Goal: Task Accomplishment & Management: Manage account settings

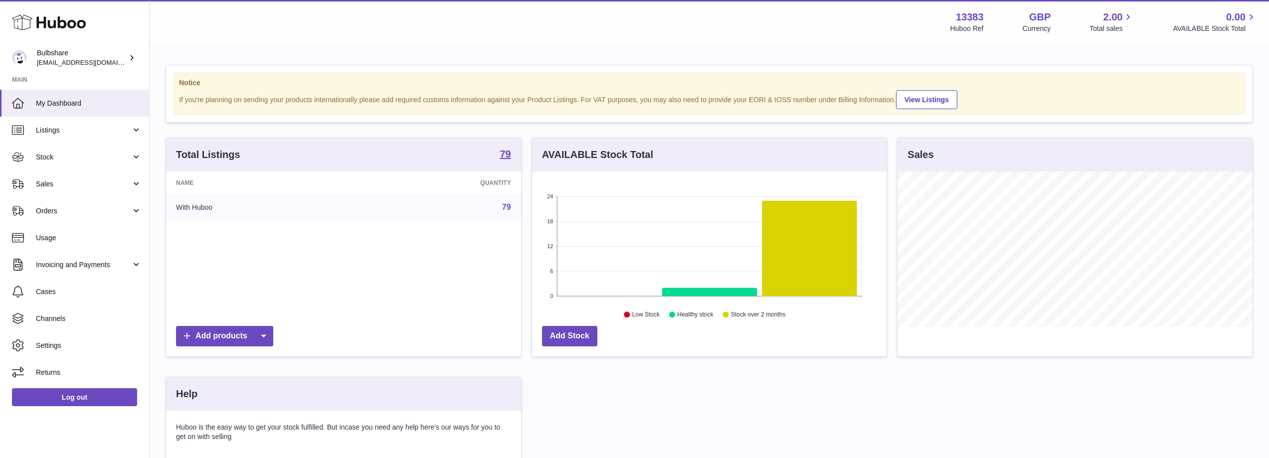
scroll to position [156, 357]
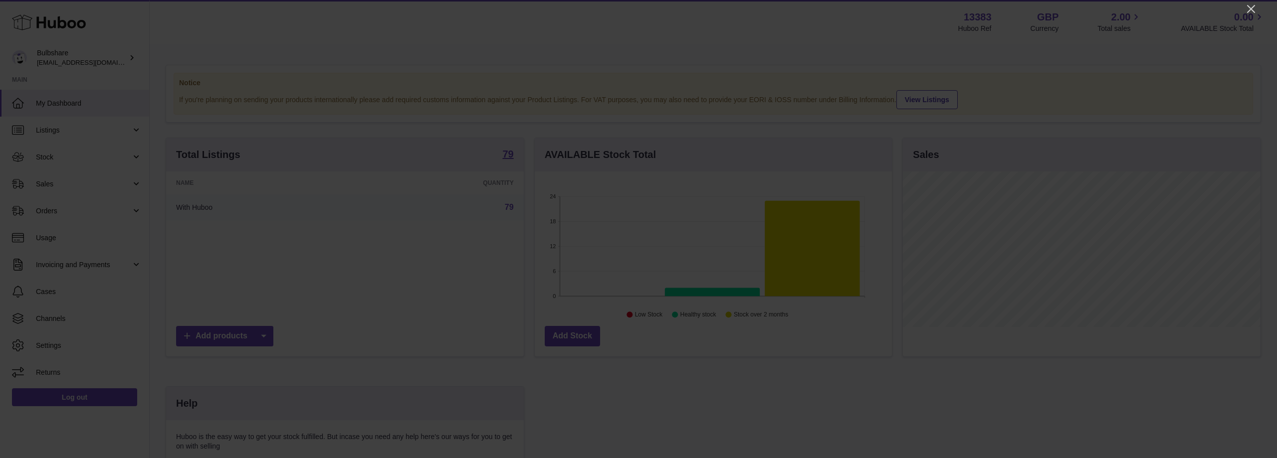
click at [14, 458] on icon "button" at bounding box center [9, 465] width 10 height 10
click at [1249, 10] on icon "Close" at bounding box center [1251, 9] width 12 height 12
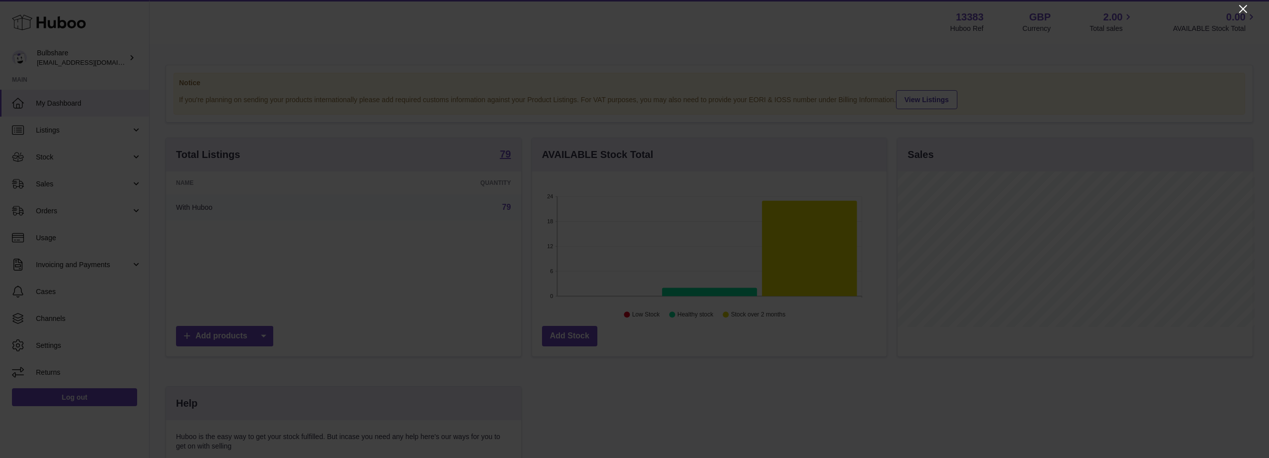
scroll to position [498579, 498380]
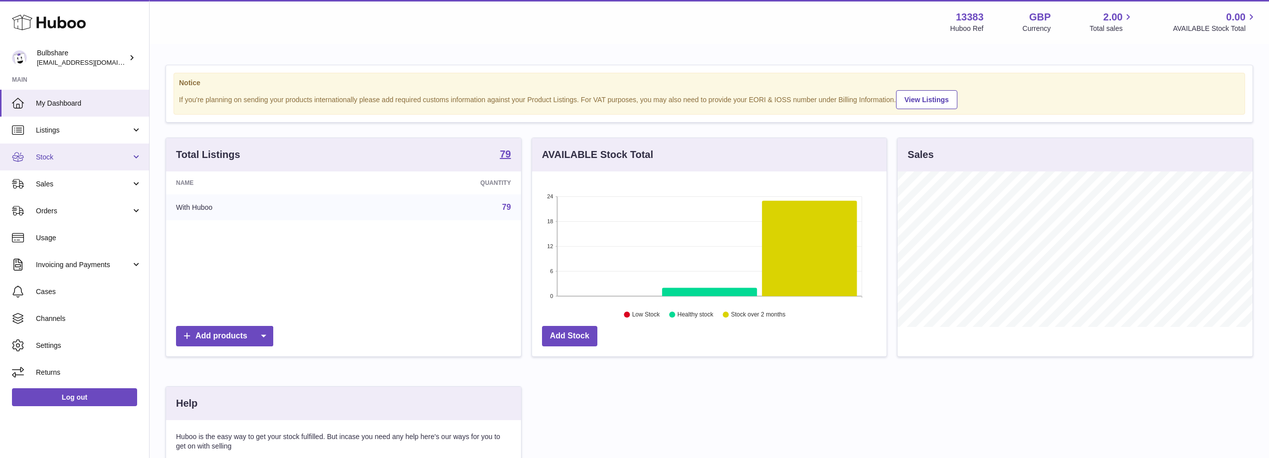
click at [51, 159] on span "Stock" at bounding box center [83, 157] width 95 height 9
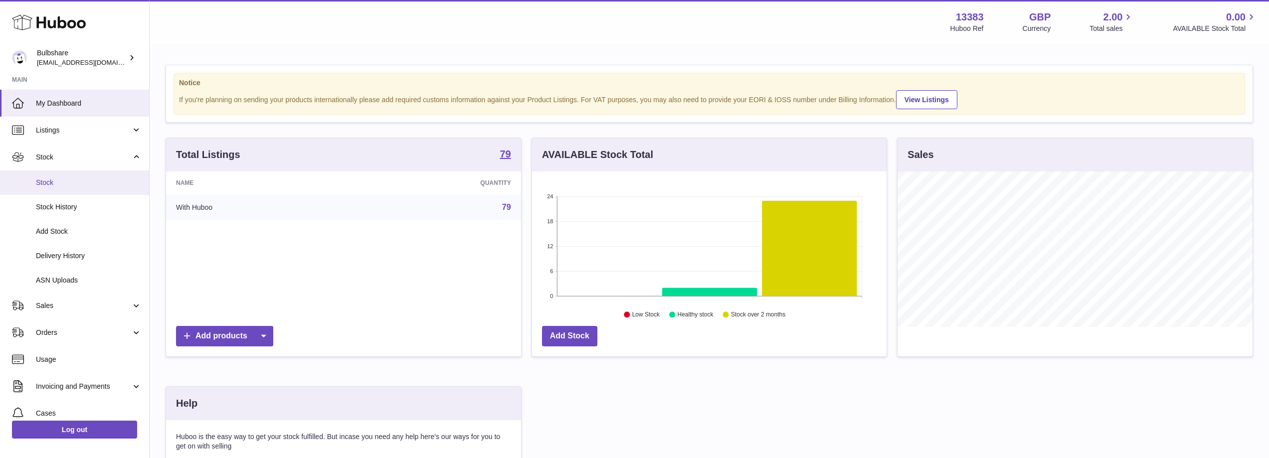
click at [51, 182] on span "Stock" at bounding box center [89, 182] width 106 height 9
